Goal: Task Accomplishment & Management: Use online tool/utility

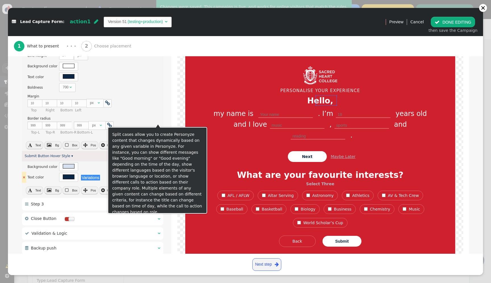
scroll to position [852, 0]
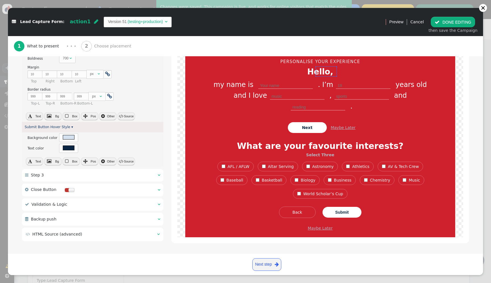
click at [81, 237] on div " HTML Source (advanced) " at bounding box center [93, 235] width 142 height 14
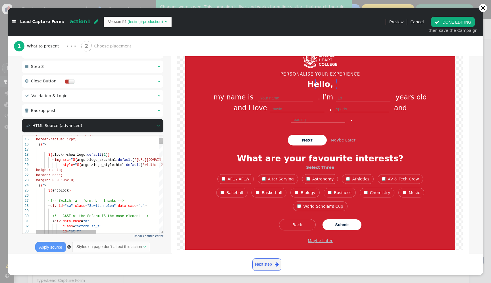
scroll to position [36, 70]
click at [106, 205] on span ""$switch-elem"" at bounding box center [101, 206] width 29 height 4
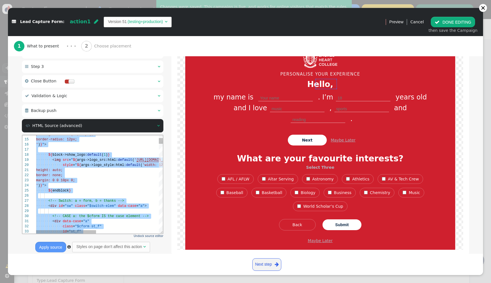
paste textarea "${menu args->backup_push_on_submit name='Backup push on submit', type='checkbox…"
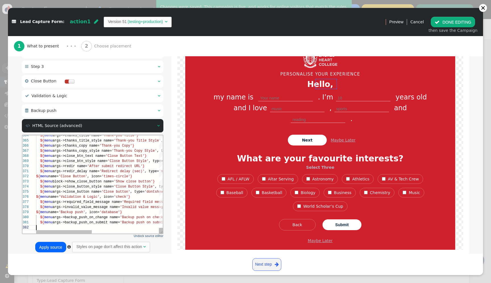
scroll to position [5, 0]
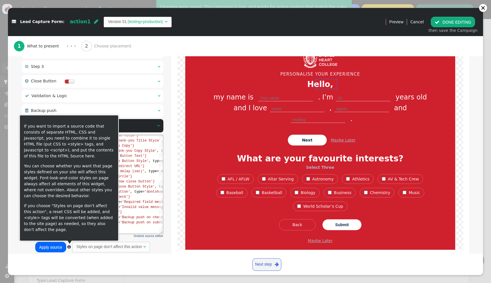
click at [55, 249] on button "Apply source" at bounding box center [50, 247] width 31 height 10
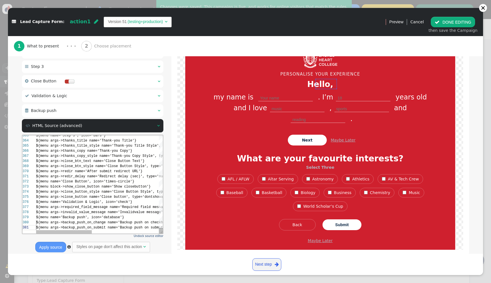
scroll to position [0, 0]
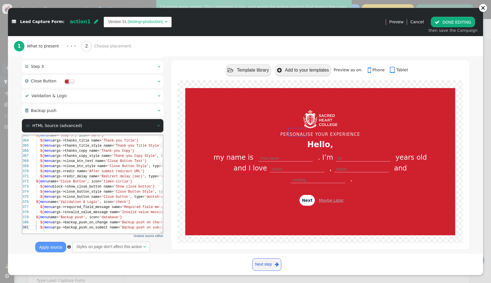
type textarea "ype='dontshowagain'} ${menu name='Validation & Logic', icon='check'} ${menu arg…"
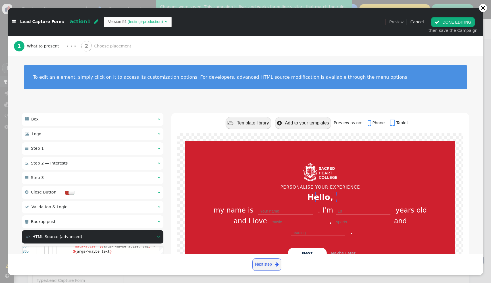
click at [449, 18] on button " DONE EDITING" at bounding box center [453, 22] width 44 height 10
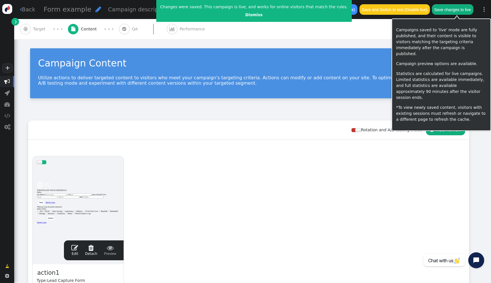
click at [460, 11] on button "Save changes to live" at bounding box center [452, 9] width 41 height 10
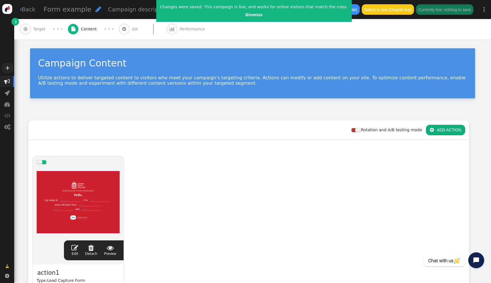
click at [74, 194] on div at bounding box center [78, 202] width 83 height 68
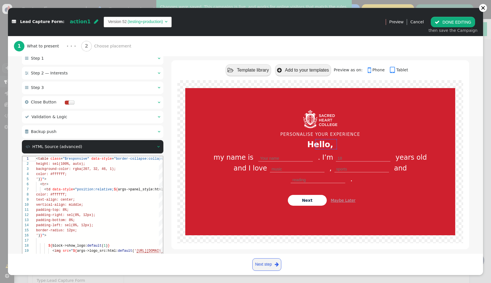
scroll to position [97, 0]
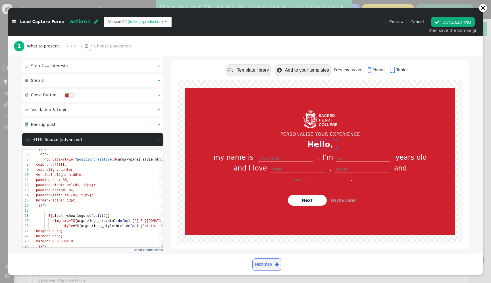
click at [98, 82] on div " Step 3  " at bounding box center [93, 80] width 142 height 13
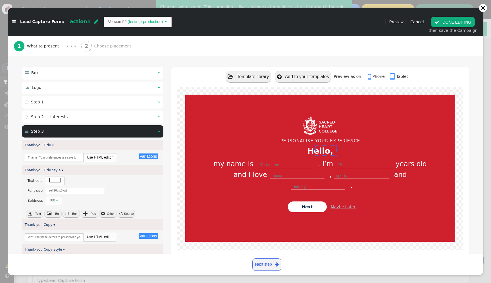
scroll to position [28, 0]
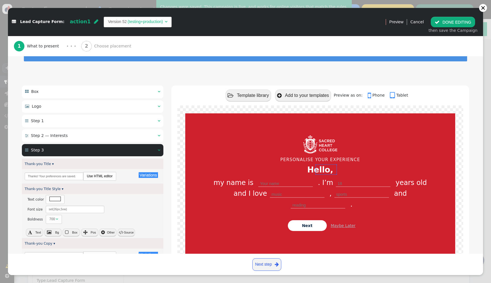
click at [60, 135] on span "Step 2 — Interests" at bounding box center [49, 135] width 37 height 5
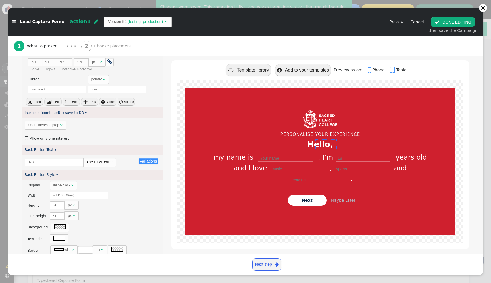
scroll to position [491, 0]
click at [62, 137] on label " Allow only one interest" at bounding box center [47, 139] width 44 height 4
click at [453, 21] on button " DONE EDITING" at bounding box center [453, 22] width 44 height 10
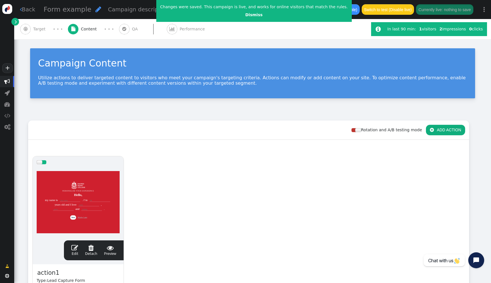
scroll to position [0, 0]
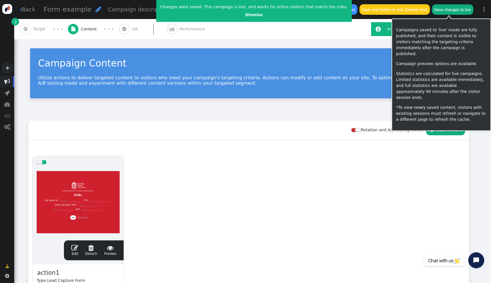
click at [461, 11] on button "Save changes to live" at bounding box center [452, 9] width 41 height 10
